Goal: Task Accomplishment & Management: Manage account settings

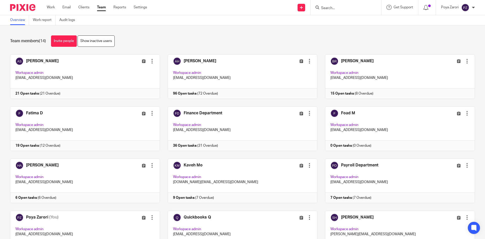
click at [335, 7] on input "Search" at bounding box center [342, 8] width 45 height 5
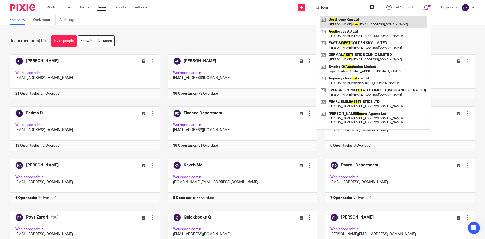
type input "best"
click at [355, 19] on link at bounding box center [373, 22] width 108 height 12
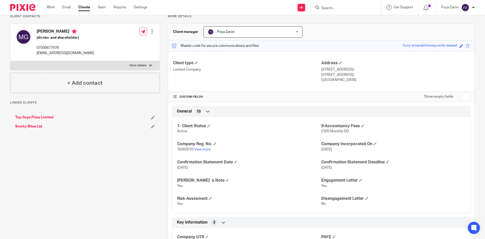
scroll to position [50, 0]
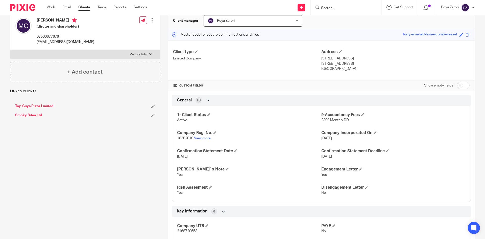
click at [462, 83] on input "checkbox" at bounding box center [462, 85] width 13 height 7
checkbox input "true"
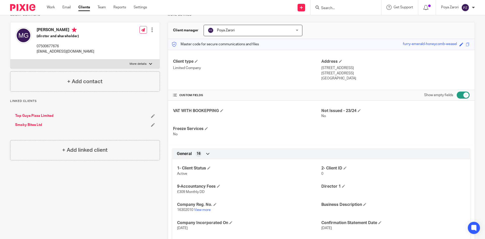
scroll to position [0, 0]
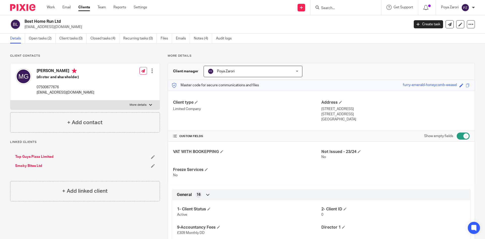
click at [339, 9] on input "Search" at bounding box center [342, 8] width 45 height 5
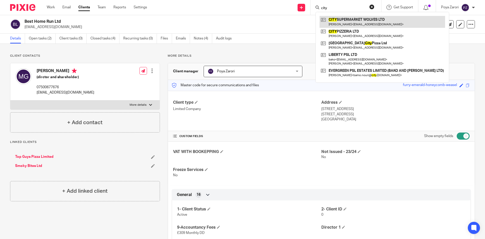
type input "city"
click at [352, 19] on link at bounding box center [381, 22] width 125 height 12
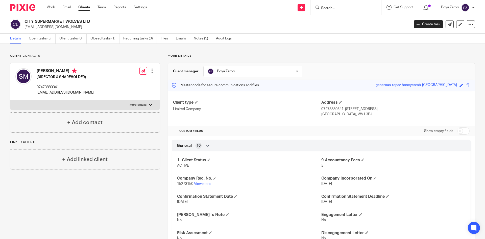
click at [460, 131] on input "checkbox" at bounding box center [462, 130] width 13 height 7
checkbox input "true"
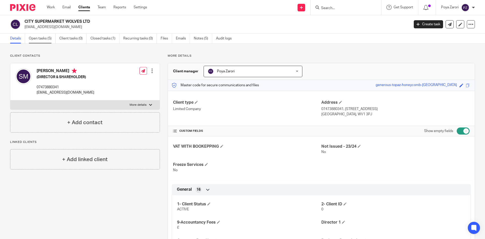
click at [39, 35] on link "Open tasks (5)" at bounding box center [42, 39] width 27 height 10
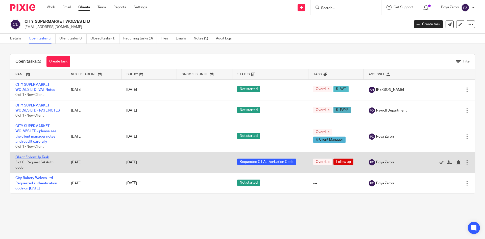
click at [42, 159] on link "Client Follow Up Task" at bounding box center [32, 157] width 34 height 4
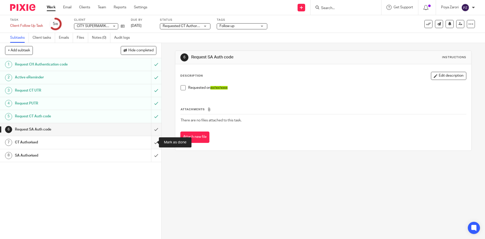
click at [150, 143] on input "submit" at bounding box center [80, 142] width 161 height 13
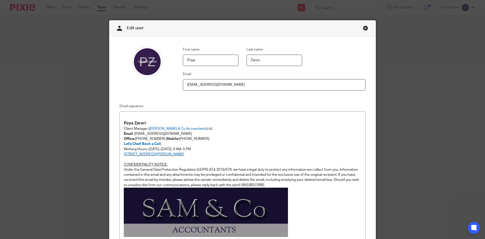
click at [364, 28] on link "Close this dialog window" at bounding box center [365, 29] width 5 height 7
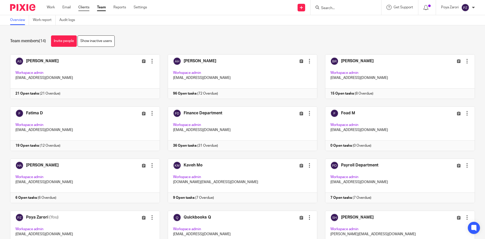
click at [83, 6] on link "Clients" at bounding box center [83, 7] width 11 height 5
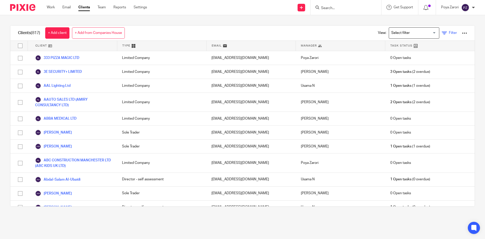
click at [449, 34] on span "Filter" at bounding box center [453, 33] width 8 height 4
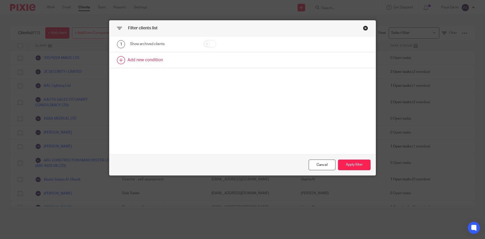
click at [153, 58] on link at bounding box center [242, 60] width 266 height 16
click at [189, 63] on div "Field" at bounding box center [162, 61] width 65 height 11
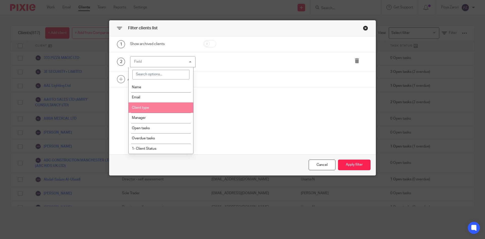
drag, startPoint x: 141, startPoint y: 109, endPoint x: 143, endPoint y: 108, distance: 2.9
click at [141, 108] on li "Client type" at bounding box center [161, 107] width 65 height 10
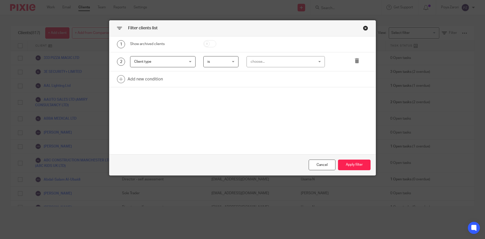
click at [265, 63] on div "choose..." at bounding box center [279, 61] width 59 height 11
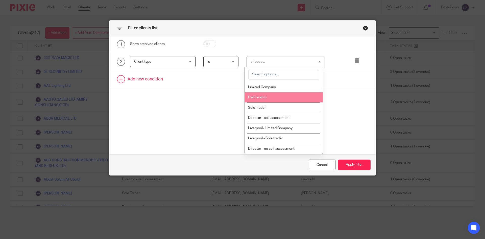
click at [268, 86] on span "Limited Company" at bounding box center [262, 87] width 28 height 4
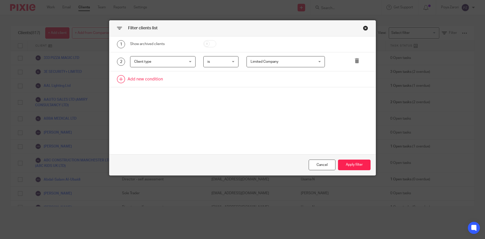
click at [134, 75] on link at bounding box center [242, 79] width 266 height 16
click at [165, 82] on div "Field" at bounding box center [158, 80] width 49 height 11
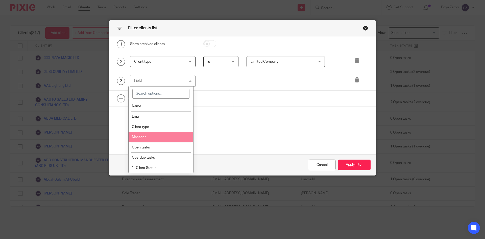
drag, startPoint x: 148, startPoint y: 138, endPoint x: 207, endPoint y: 112, distance: 63.6
click at [148, 136] on li "Manager" at bounding box center [161, 137] width 65 height 10
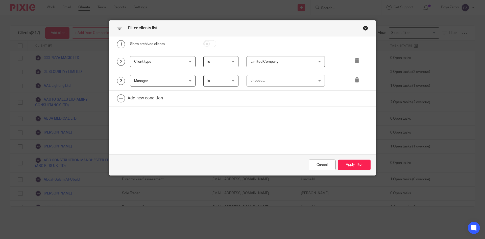
click at [267, 80] on div "choose..." at bounding box center [279, 80] width 59 height 11
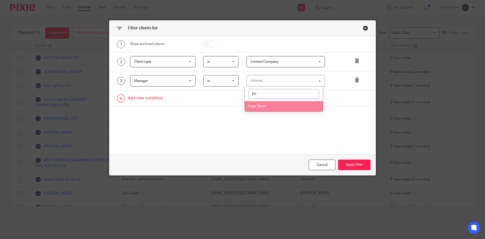
type input "po"
click at [271, 106] on li "Poya Zarori" at bounding box center [284, 106] width 78 height 10
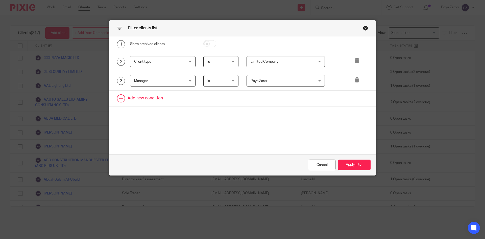
click at [150, 97] on link at bounding box center [242, 98] width 266 height 16
click at [180, 100] on div "Field" at bounding box center [158, 99] width 49 height 11
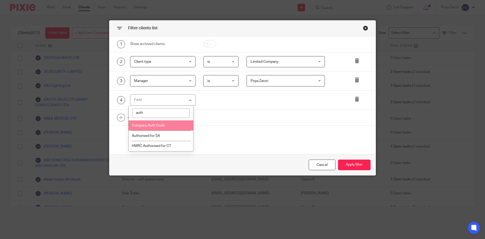
type input "auth"
click at [156, 125] on span "Company Auth Code" at bounding box center [148, 125] width 33 height 4
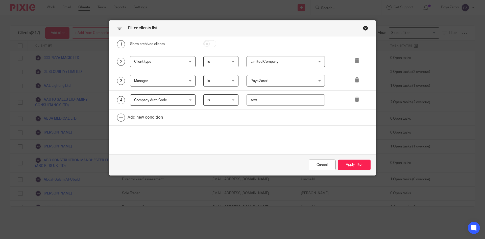
click at [220, 101] on span "is" at bounding box center [219, 99] width 25 height 11
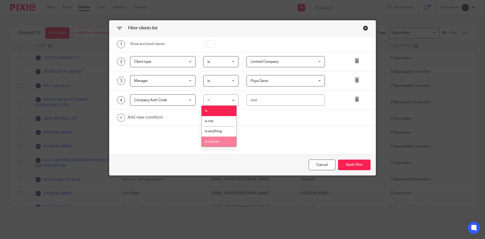
click at [216, 139] on li "is not set" at bounding box center [218, 141] width 35 height 10
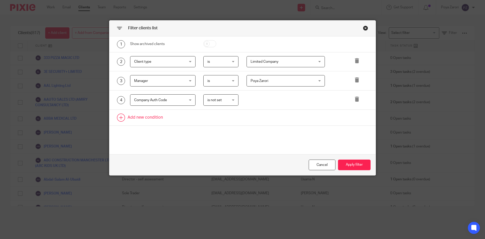
click at [149, 116] on link at bounding box center [242, 118] width 266 height 16
click at [167, 119] on div "Field" at bounding box center [158, 119] width 49 height 11
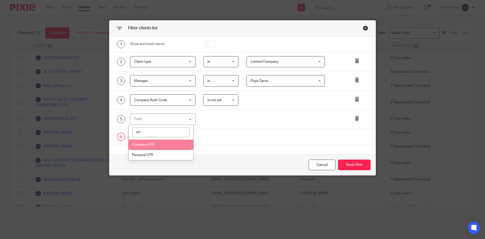
type input "utr"
click at [160, 141] on li "Company UTR" at bounding box center [161, 144] width 65 height 10
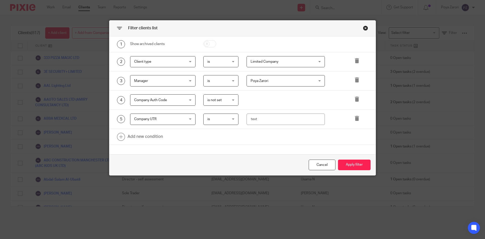
click at [226, 121] on span "is" at bounding box center [219, 119] width 25 height 11
click at [216, 158] on li "is not set" at bounding box center [218, 160] width 35 height 10
click at [350, 166] on button "Apply filter" at bounding box center [354, 164] width 33 height 11
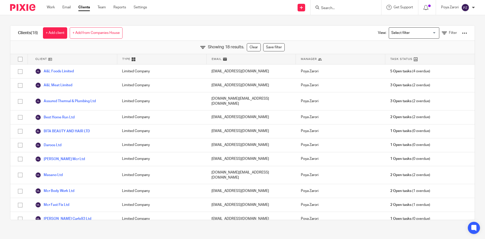
click at [462, 33] on div at bounding box center [464, 33] width 5 height 5
click at [418, 59] on link "Export clients to CSV file" at bounding box center [424, 60] width 70 height 8
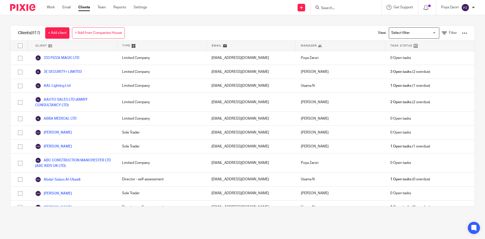
click at [342, 11] on div at bounding box center [345, 7] width 71 height 15
click at [331, 7] on input "Search" at bounding box center [342, 8] width 45 height 5
click at [340, 11] on div at bounding box center [345, 7] width 71 height 15
click at [339, 7] on input "Search" at bounding box center [342, 8] width 45 height 5
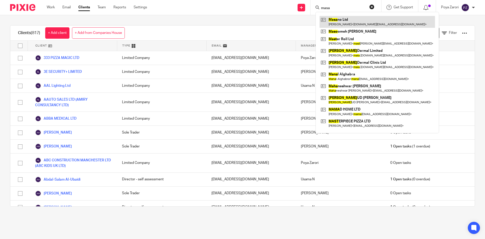
type input "masa"
click at [351, 24] on link at bounding box center [376, 22] width 115 height 12
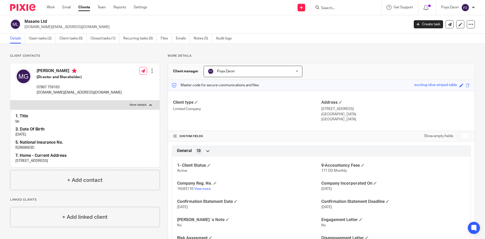
click at [460, 134] on input "checkbox" at bounding box center [462, 135] width 13 height 7
checkbox input "true"
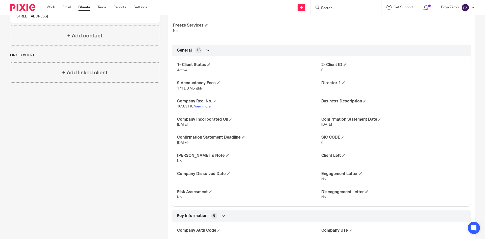
scroll to position [151, 0]
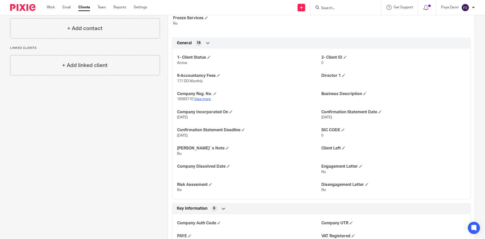
click at [207, 97] on link "View more" at bounding box center [202, 99] width 17 height 4
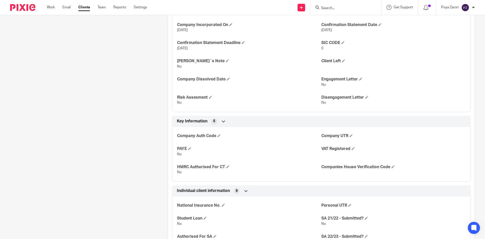
scroll to position [278, 0]
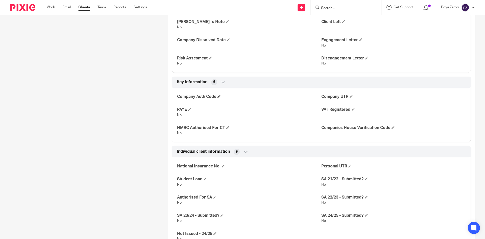
click at [217, 97] on span at bounding box center [218, 96] width 3 height 3
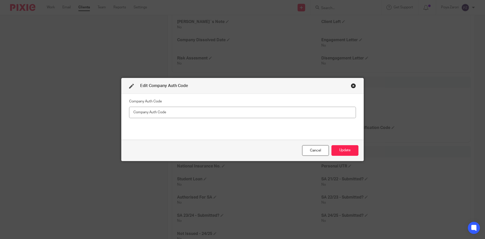
type input "m"
type input "MCJK4J"
click at [345, 147] on button "Update" at bounding box center [344, 150] width 27 height 11
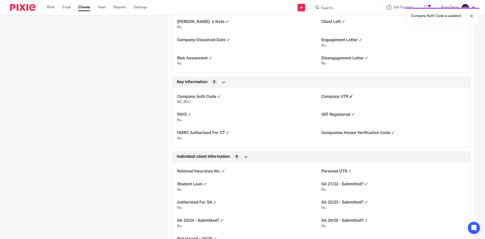
click at [349, 98] on h4 "Company UTR" at bounding box center [393, 96] width 144 height 5
click at [349, 97] on span at bounding box center [350, 96] width 3 height 3
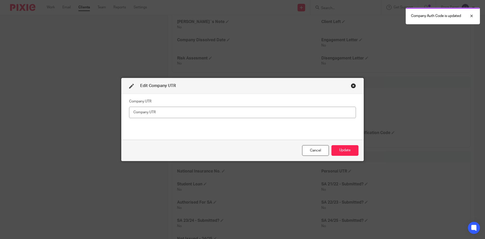
click at [158, 111] on input "text" at bounding box center [242, 112] width 227 height 11
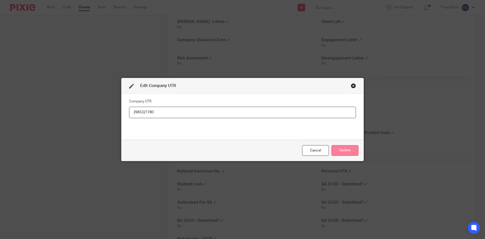
type input "2965321780"
click at [344, 150] on button "Update" at bounding box center [344, 150] width 27 height 11
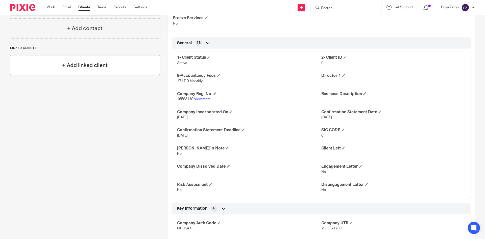
scroll to position [0, 0]
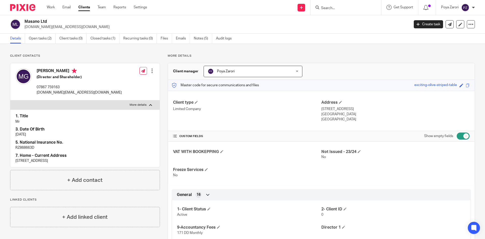
click at [325, 8] on input "Search" at bounding box center [342, 8] width 45 height 5
